Goal: Task Accomplishment & Management: Manage account settings

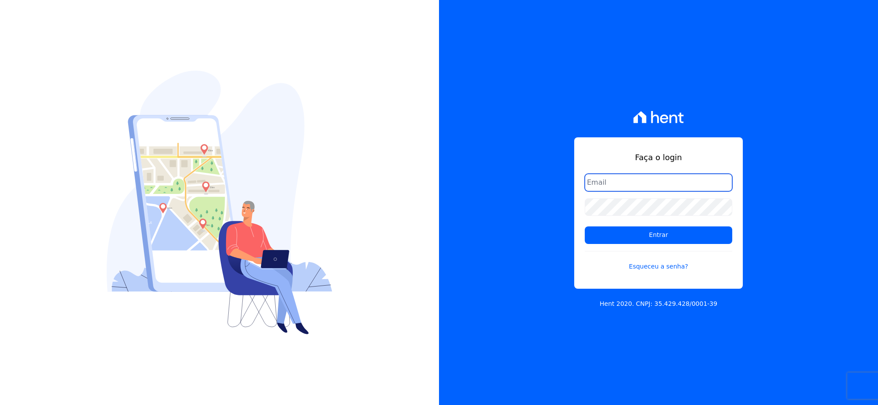
click at [597, 185] on input "email" at bounding box center [658, 183] width 147 height 18
type input "rh@cesariengenharia.com.br"
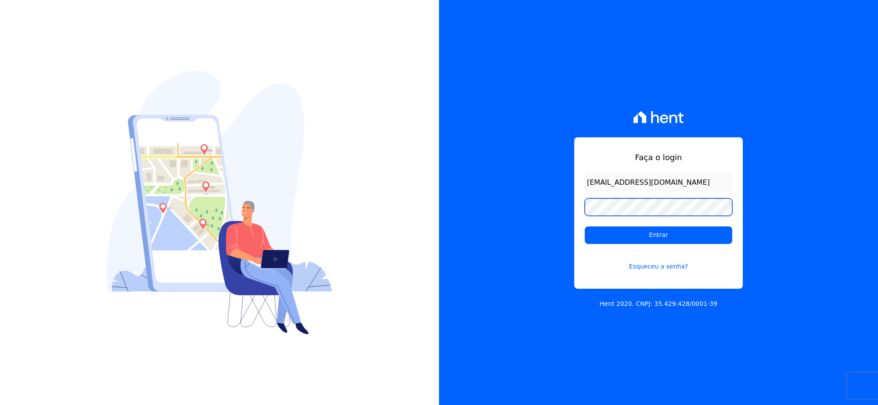
click at [459, 203] on div "Faça o login rh@cesariengenharia.com.br Entrar Esqueceu a senha? Hent 2020. CNP…" at bounding box center [658, 202] width 439 height 405
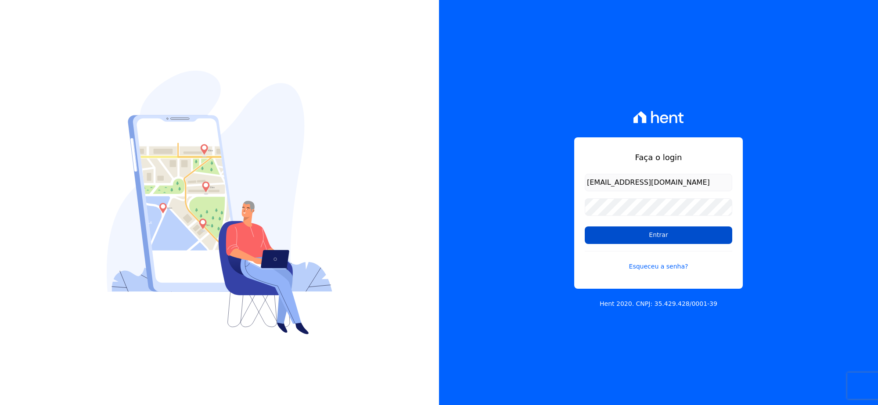
click at [609, 233] on input "Entrar" at bounding box center [658, 235] width 147 height 18
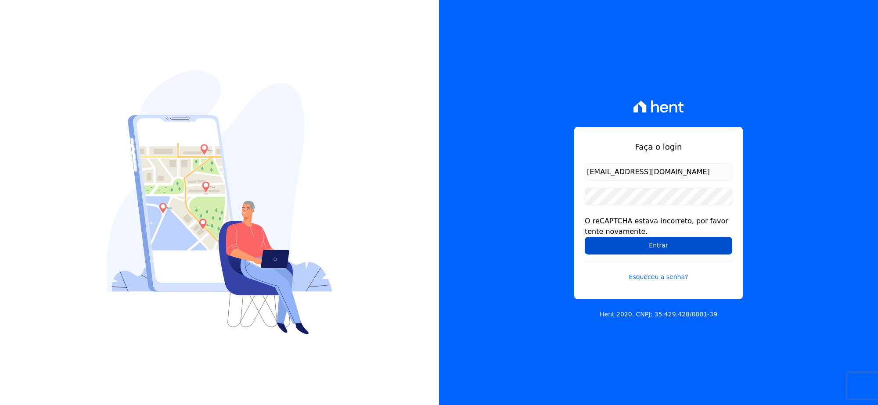
click at [597, 251] on input "Entrar" at bounding box center [658, 246] width 147 height 18
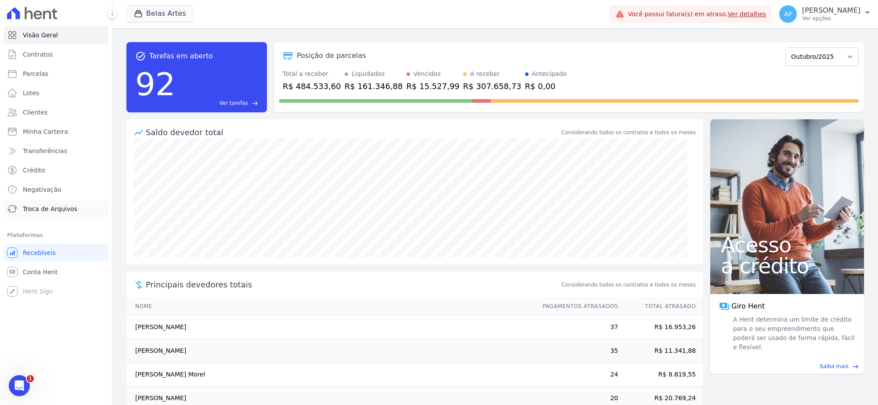
click at [35, 205] on span "Troca de Arquivos" at bounding box center [50, 208] width 54 height 9
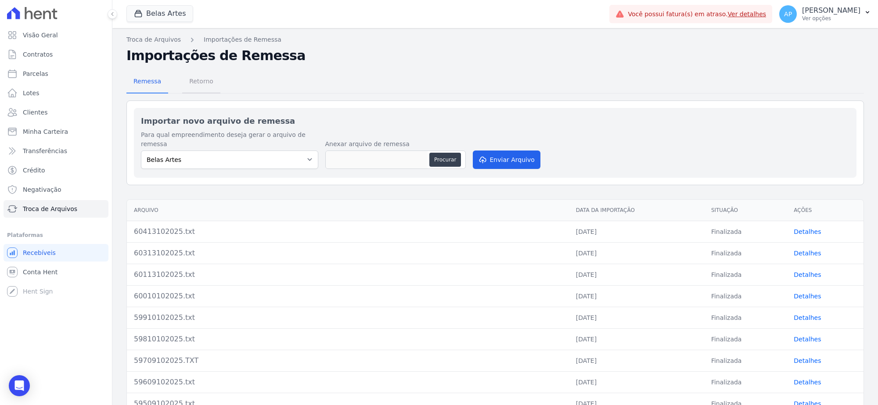
click at [208, 78] on span "Retorno" at bounding box center [201, 81] width 35 height 18
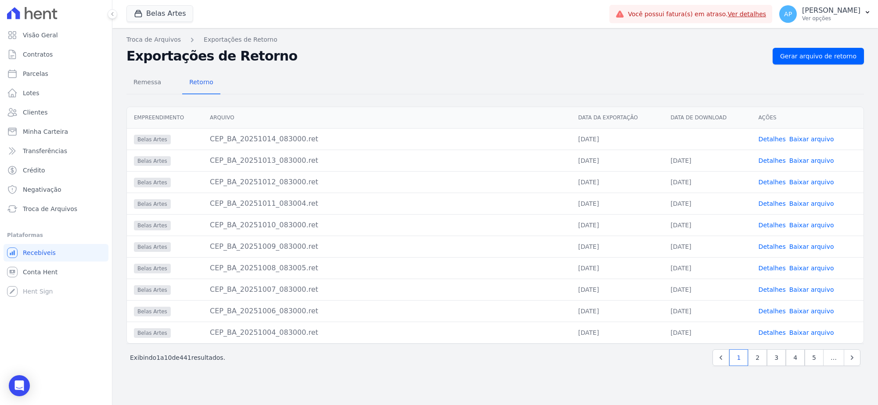
click at [807, 138] on link "Baixar arquivo" at bounding box center [811, 139] width 45 height 7
click at [44, 69] on span "Parcelas" at bounding box center [35, 73] width 25 height 9
select select
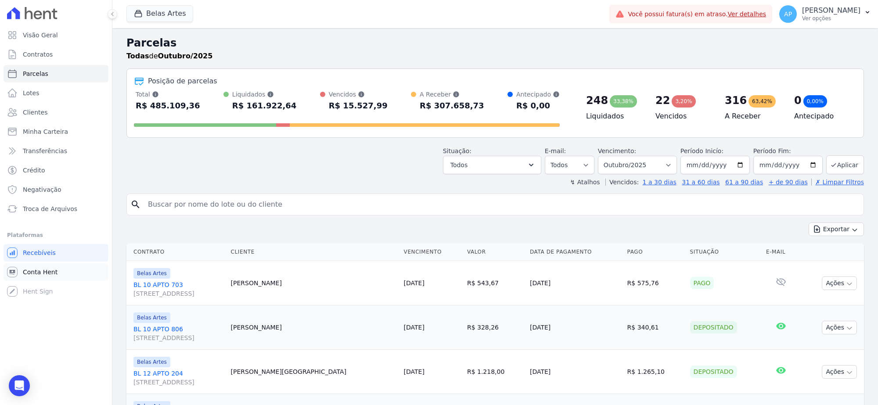
click at [41, 276] on link "Conta Hent" at bounding box center [56, 272] width 105 height 18
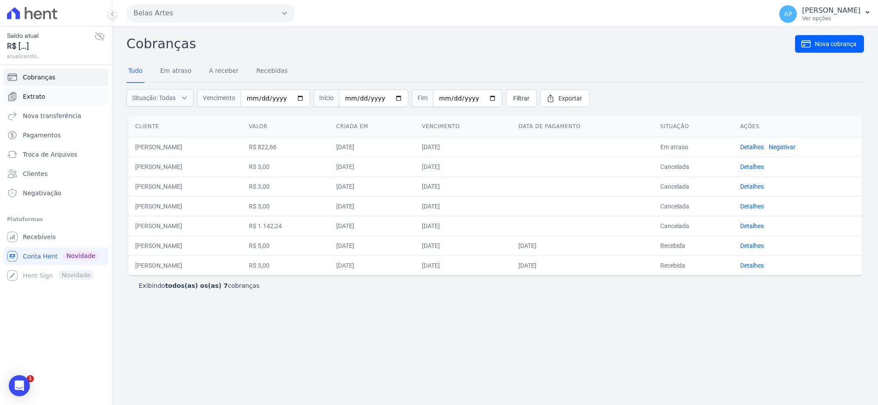
click at [39, 91] on link "Extrato" at bounding box center [56, 97] width 105 height 18
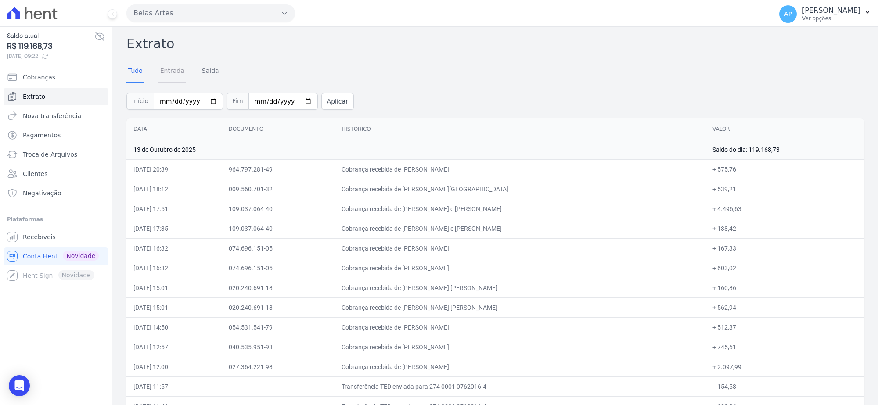
click at [168, 68] on link "Entrada" at bounding box center [172, 71] width 28 height 23
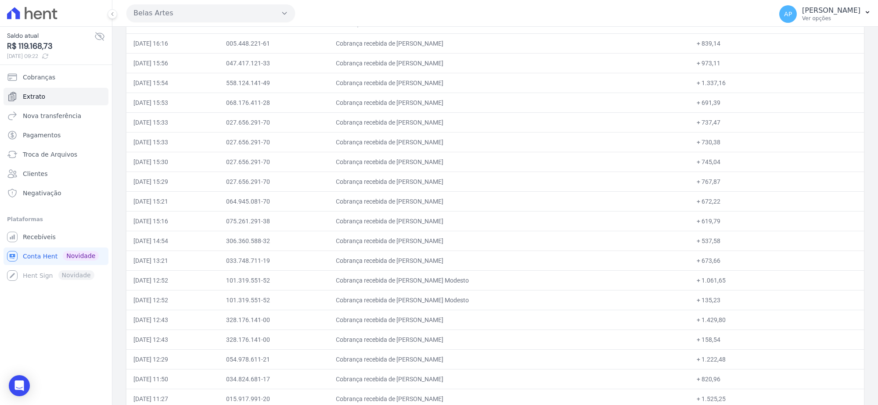
scroll to position [959, 0]
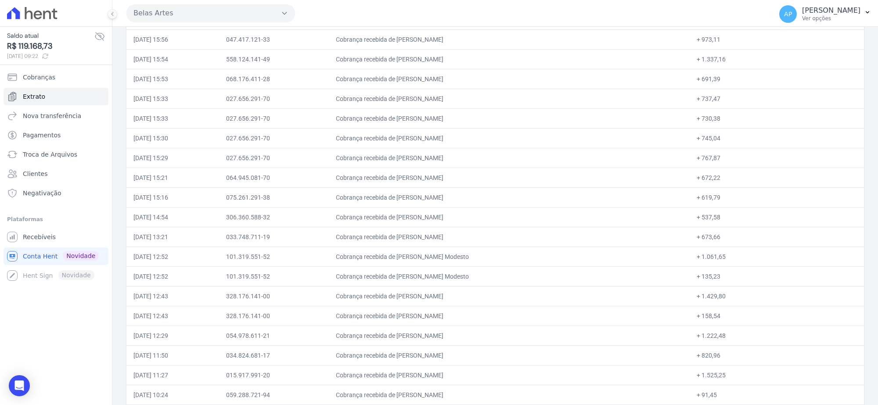
drag, startPoint x: 134, startPoint y: 163, endPoint x: 733, endPoint y: 165, distance: 599.4
click at [733, 165] on tr "[DATE] 15:29 027.656.291-70 Cobrança recebida de [PERSON_NAME] + 767,87" at bounding box center [494, 158] width 737 height 20
copy tr "[DATE] 15:29 027.656.291-70 Cobrança recebida de [PERSON_NAME] + 767,87"
drag, startPoint x: 132, startPoint y: 142, endPoint x: 724, endPoint y: 145, distance: 592.4
click at [724, 145] on tr "[DATE] 15:30 027.656.291-70 Cobrança recebida de [PERSON_NAME] + 745,04" at bounding box center [494, 138] width 737 height 20
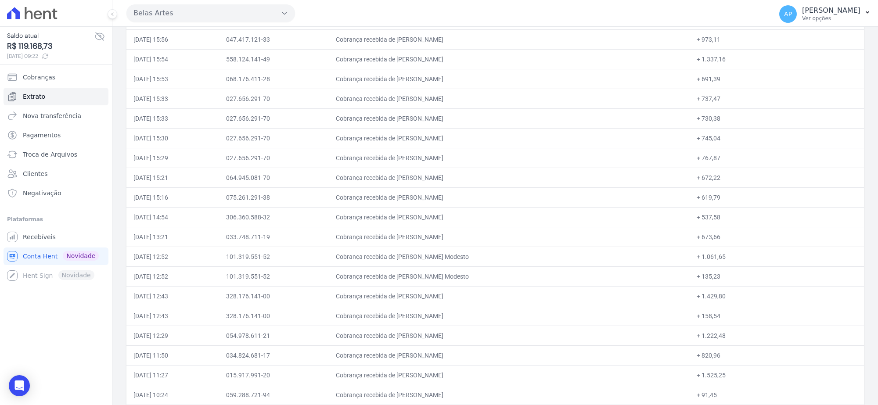
copy tr "[DATE] 15:30 027.656.291-70 Cobrança recebida de [PERSON_NAME] + 745,04"
drag, startPoint x: 129, startPoint y: 101, endPoint x: 735, endPoint y: 101, distance: 605.6
click at [735, 101] on tr "[DATE] 15:33 027.656.291-70 Cobrança recebida de [PERSON_NAME] + 737,47" at bounding box center [494, 99] width 737 height 20
copy tr "[DATE] 15:33 027.656.291-70 Cobrança recebida de [PERSON_NAME] + 737,47"
